Goal: Information Seeking & Learning: Understand process/instructions

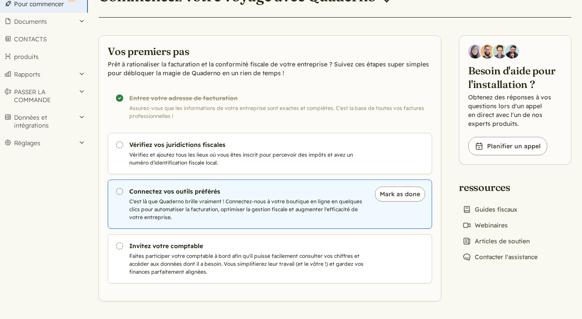
scroll to position [46, 0]
click at [317, 206] on p "C'est là que Quaderno brille vraiment ! Connectez-nous à votre boutique en lign…" at bounding box center [247, 209] width 237 height 24
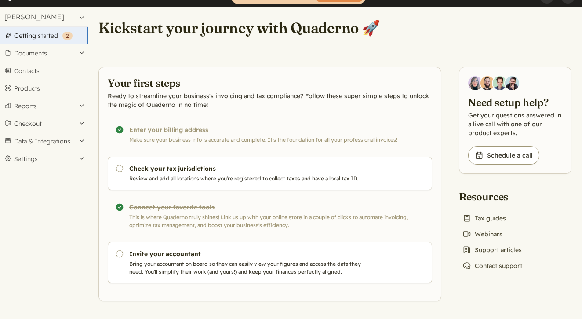
scroll to position [14, 0]
click at [29, 54] on button "Documents" at bounding box center [44, 53] width 88 height 18
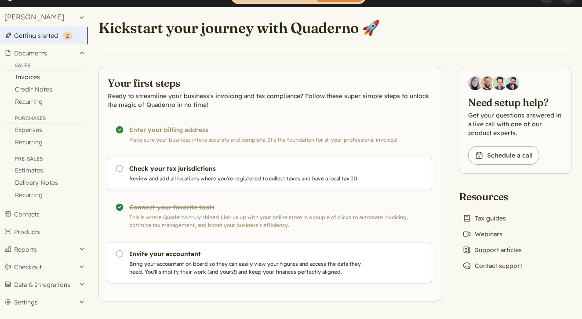
click at [35, 76] on link "Invoices" at bounding box center [44, 77] width 88 height 12
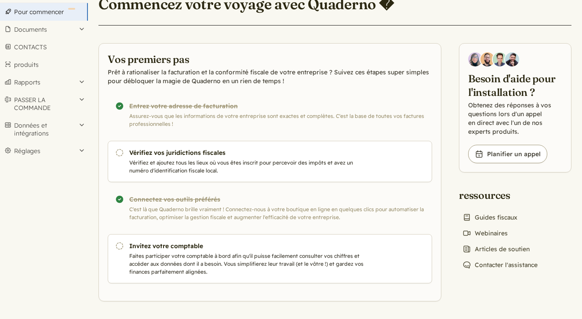
scroll to position [38, 0]
click at [519, 155] on link "Book icon Planifier un appel" at bounding box center [507, 154] width 79 height 18
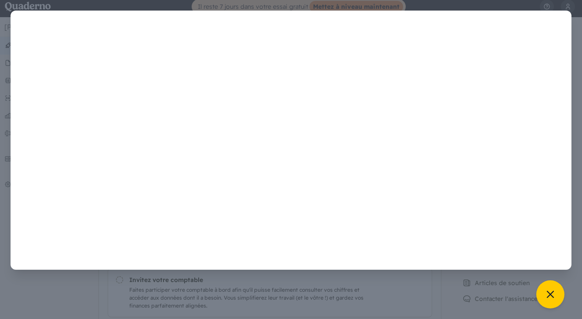
scroll to position [4, 0]
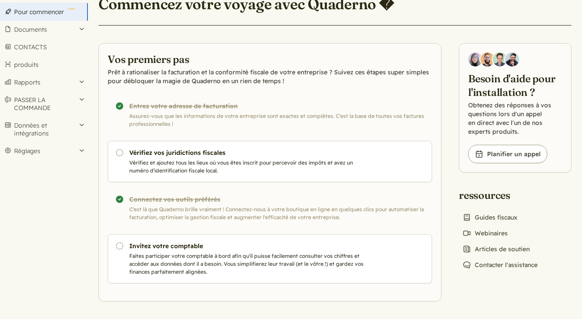
scroll to position [38, 0]
click at [487, 234] on link "Video icon Webinaires" at bounding box center [485, 233] width 52 height 12
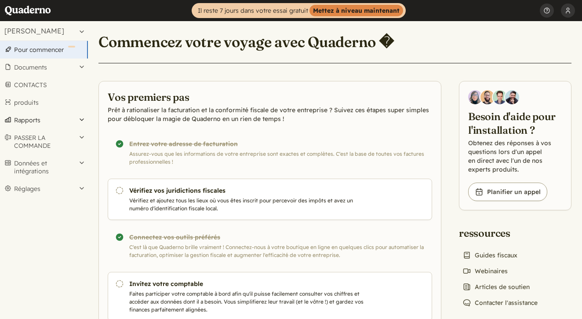
scroll to position [0, 0]
click at [36, 85] on link "CONTACTS" at bounding box center [44, 85] width 88 height 18
